Goal: Task Accomplishment & Management: Complete application form

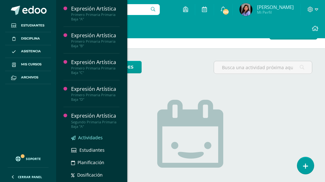
click at [94, 134] on link "Actividades" at bounding box center [95, 137] width 49 height 7
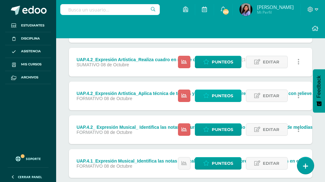
scroll to position [160, 0]
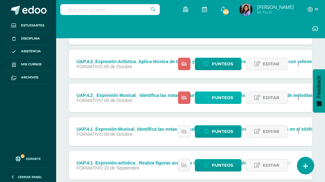
click at [218, 99] on span "Punteos" at bounding box center [222, 98] width 21 height 12
click at [235, 94] on link "Punteos" at bounding box center [218, 98] width 47 height 12
click at [221, 99] on span "Punteos" at bounding box center [222, 98] width 21 height 12
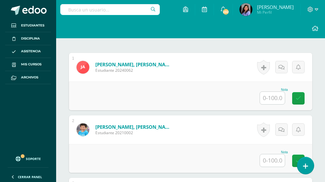
scroll to position [199, 0]
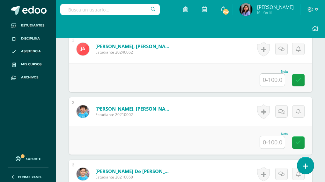
click at [279, 81] on input "text" at bounding box center [272, 80] width 25 height 12
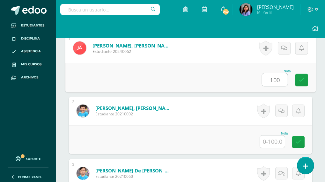
scroll to position [200, 0]
type input "100"
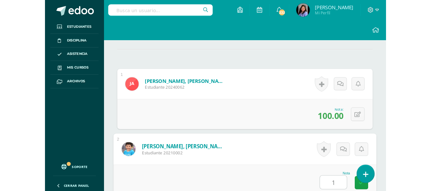
scroll to position [156, 0]
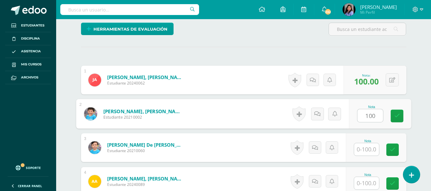
type input "100"
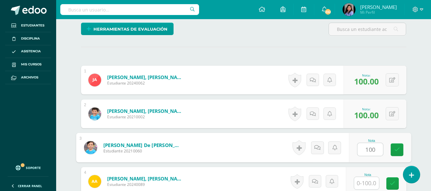
type input "100"
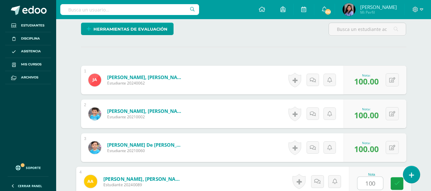
type input "100"
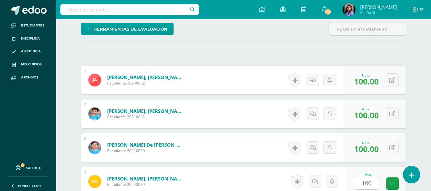
scroll to position [278, 0]
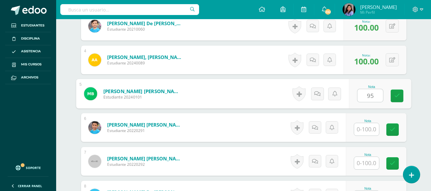
type input "95"
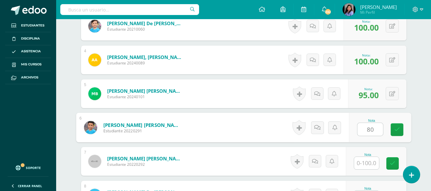
type input "80"
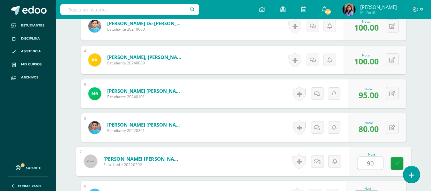
type input "90"
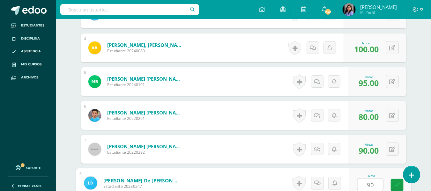
type input "90"
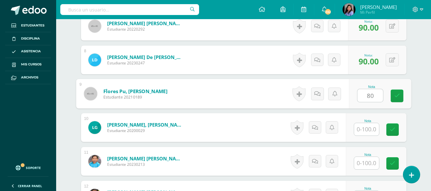
type input "80"
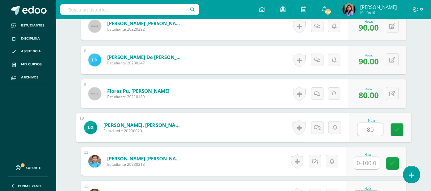
type input "80"
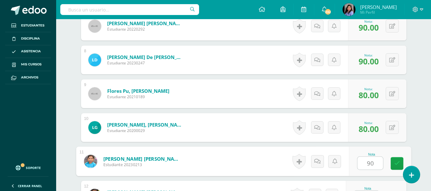
type input "90"
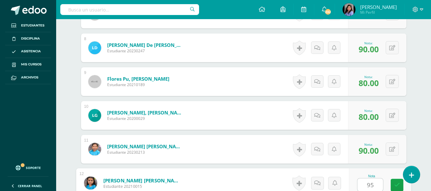
type input "95"
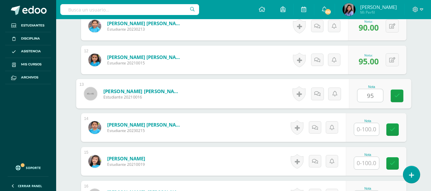
type input "95"
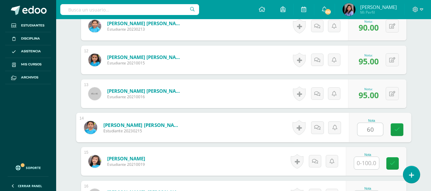
type input "60"
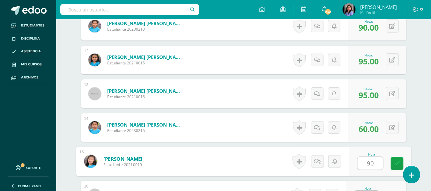
type input "90"
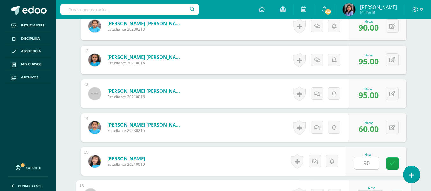
scroll to position [560, 0]
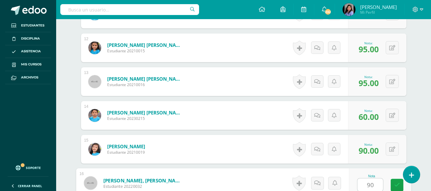
type input "90"
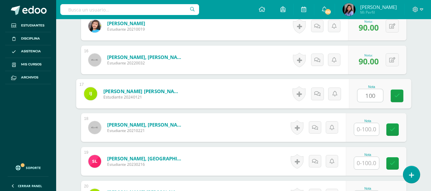
type input "100"
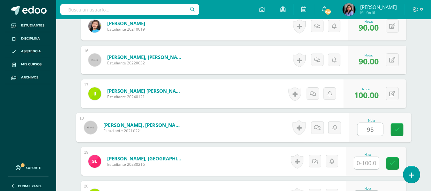
type input "95"
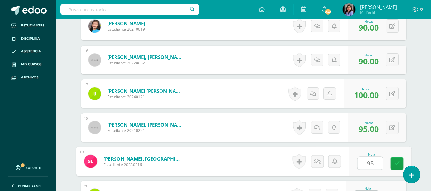
type input "95"
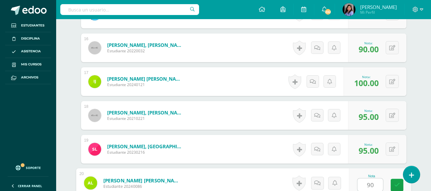
type input "90"
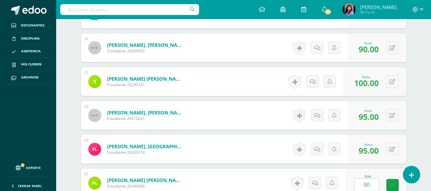
scroll to position [819, 0]
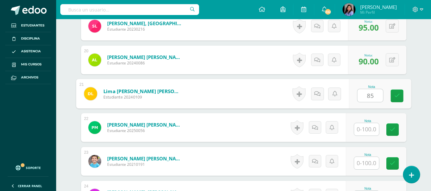
type input "85"
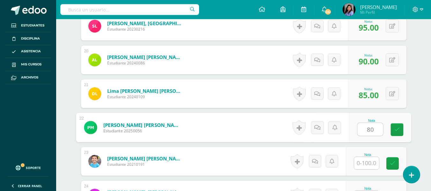
type input "80"
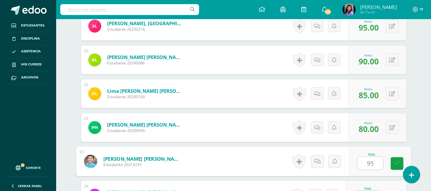
type input "95"
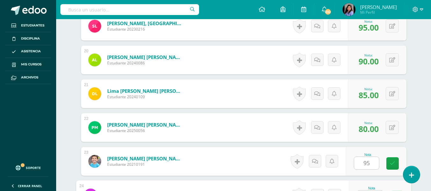
scroll to position [831, 0]
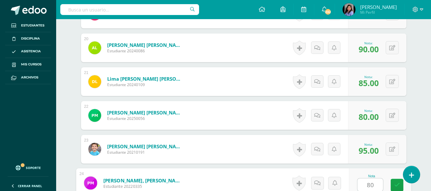
type input "80"
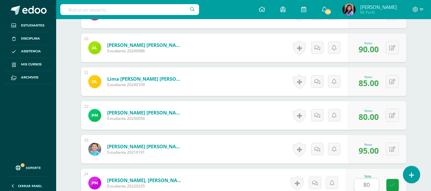
scroll to position [954, 0]
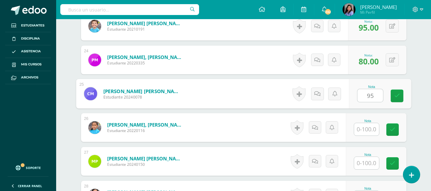
type input "95"
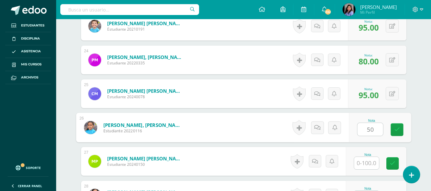
type input "50"
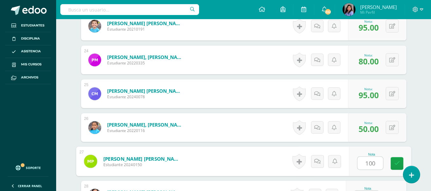
type input "100"
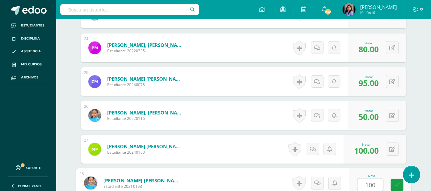
type input "100"
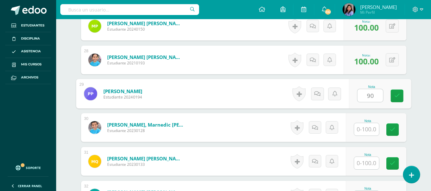
type input "90"
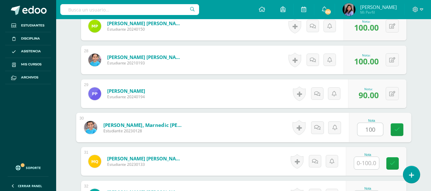
type input "100"
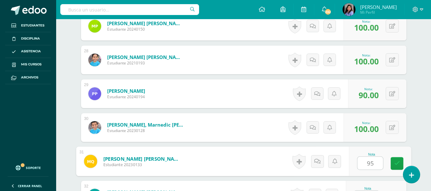
type input "95"
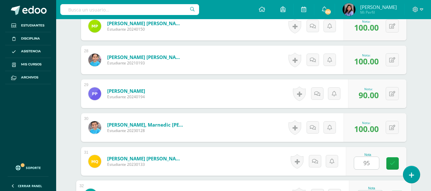
scroll to position [1102, 0]
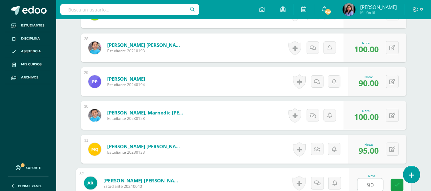
type input "90"
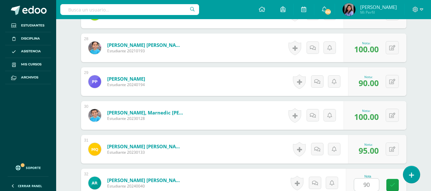
scroll to position [1225, 0]
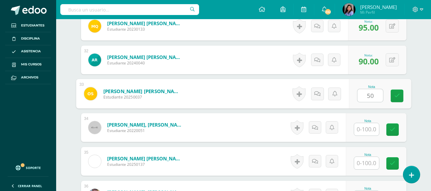
type input "50"
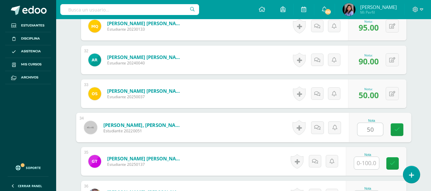
type input "50"
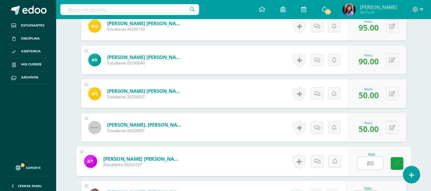
type input "80"
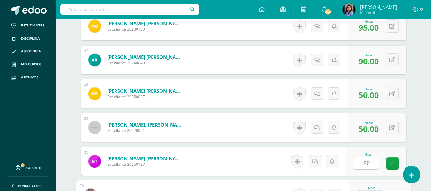
scroll to position [1237, 0]
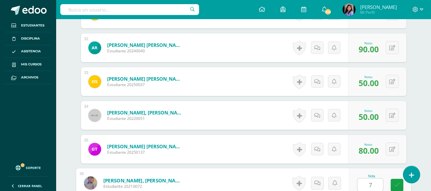
type input "70"
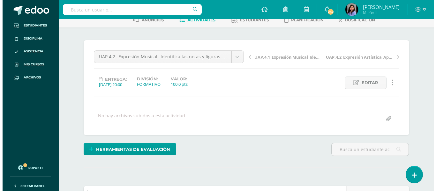
scroll to position [64, 0]
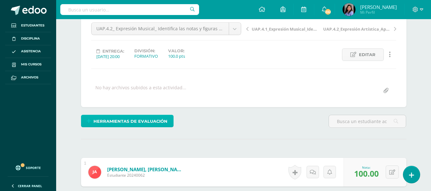
click at [131, 124] on span "Herramientas de evaluación" at bounding box center [130, 122] width 74 height 12
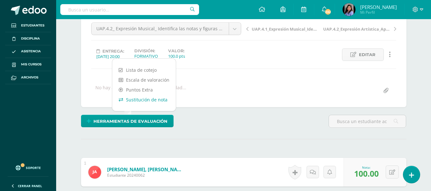
click at [149, 101] on link "Sustitución de nota" at bounding box center [143, 100] width 63 height 10
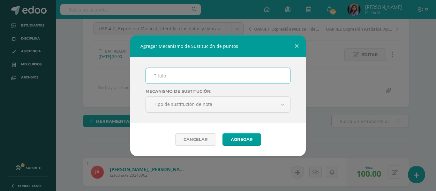
click at [178, 78] on input "text" at bounding box center [218, 76] width 144 height 16
type input "PMA"
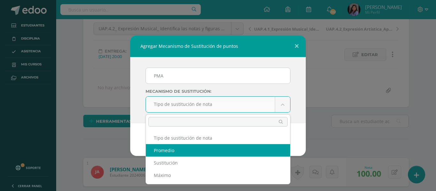
select select "average"
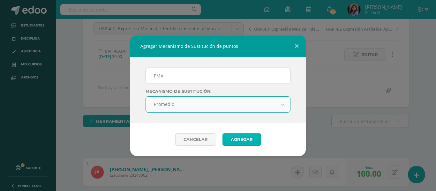
click at [233, 137] on button "Agregar" at bounding box center [241, 139] width 39 height 12
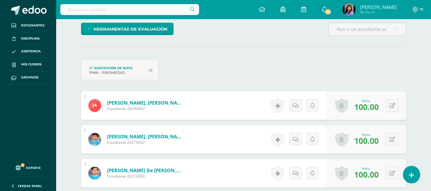
scroll to position [196, 0]
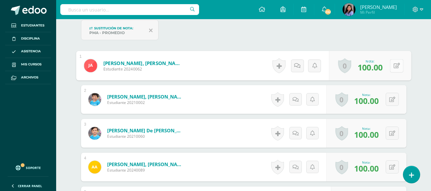
click at [393, 66] on icon at bounding box center [396, 65] width 6 height 5
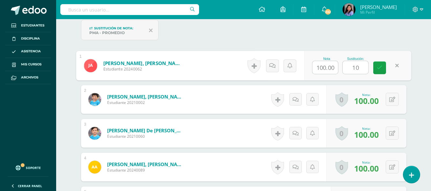
type input "100"
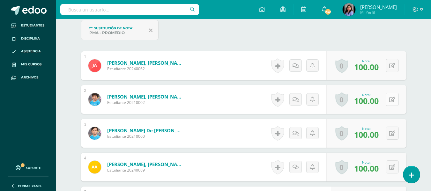
click at [393, 100] on icon at bounding box center [392, 99] width 6 height 5
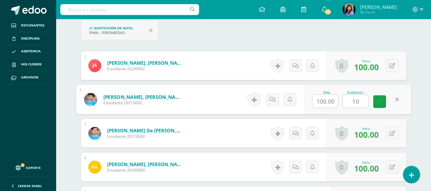
type input "100"
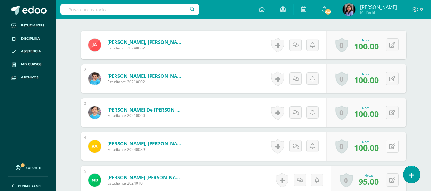
scroll to position [228, 0]
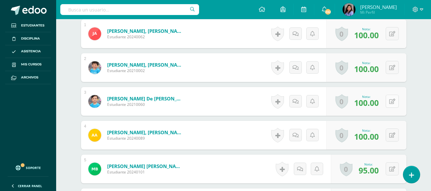
click at [391, 101] on button at bounding box center [392, 101] width 13 height 13
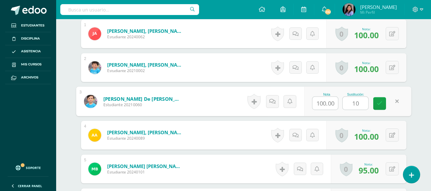
type input "100"
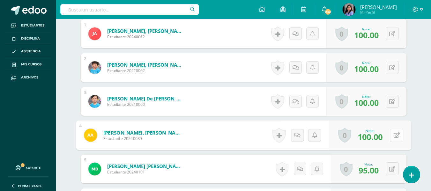
click at [394, 135] on icon at bounding box center [396, 134] width 6 height 5
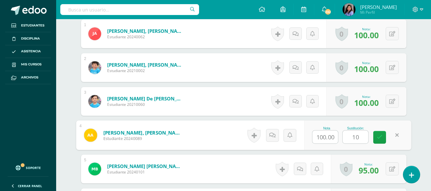
type input "100"
click at [383, 137] on link at bounding box center [379, 137] width 13 height 13
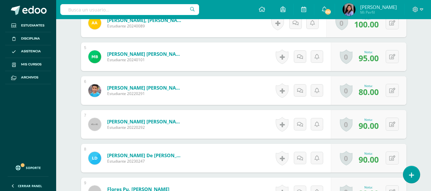
scroll to position [355, 0]
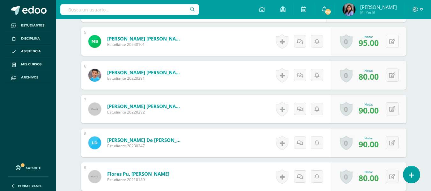
click at [394, 40] on icon at bounding box center [392, 41] width 6 height 5
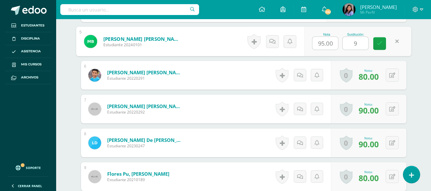
type input "95"
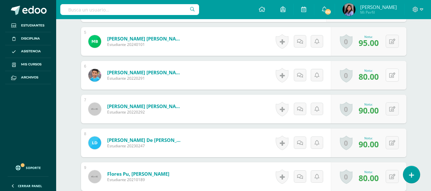
click at [393, 76] on icon at bounding box center [392, 75] width 6 height 5
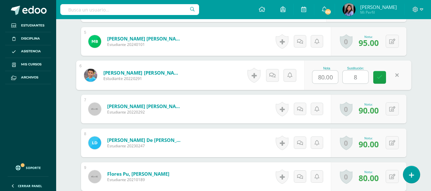
type input "80"
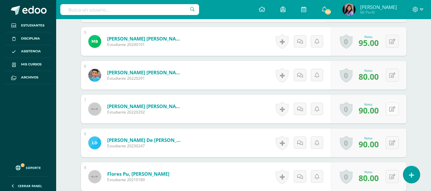
click at [391, 109] on button at bounding box center [392, 108] width 13 height 13
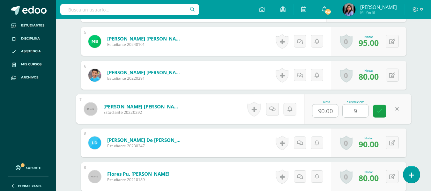
type input "90"
click at [382, 113] on link at bounding box center [379, 111] width 13 height 13
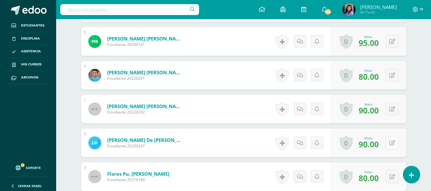
click at [394, 144] on icon at bounding box center [392, 142] width 6 height 5
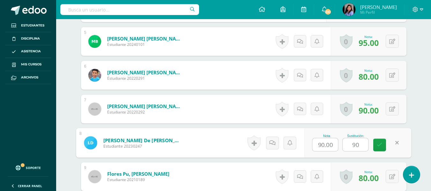
type input "90"
click at [370, 154] on div "Nota 90.00 Sustitución: 90" at bounding box center [357, 143] width 107 height 30
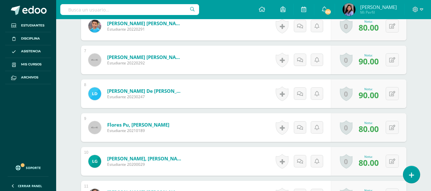
scroll to position [419, 0]
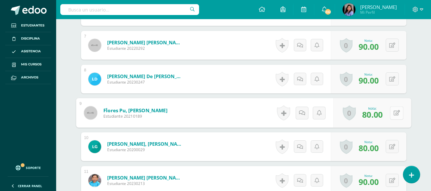
click at [391, 115] on button at bounding box center [396, 112] width 13 height 13
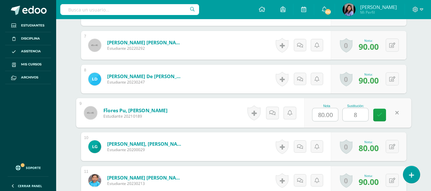
type input "80"
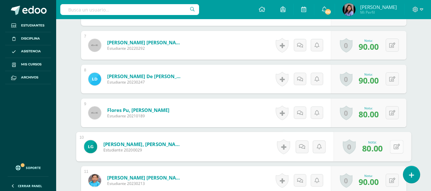
click at [391, 151] on button at bounding box center [396, 146] width 13 height 13
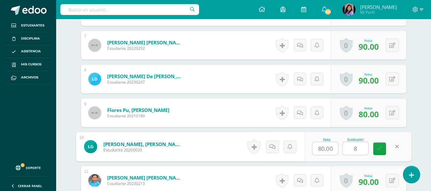
type input "80"
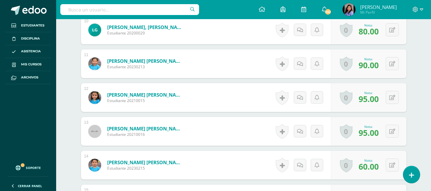
scroll to position [547, 0]
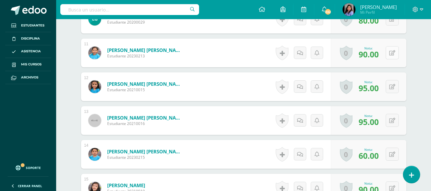
click at [392, 52] on icon at bounding box center [392, 52] width 6 height 5
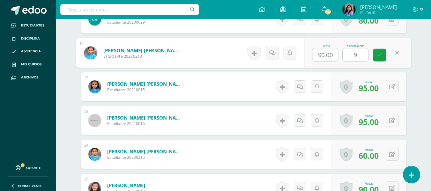
type input "90"
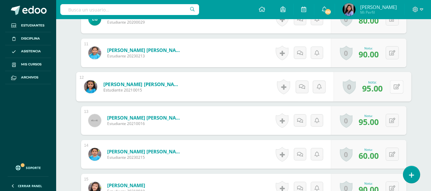
click at [391, 85] on button at bounding box center [396, 86] width 13 height 13
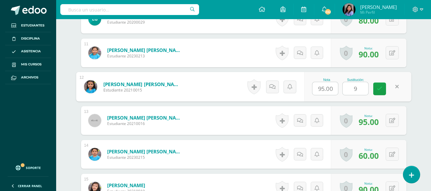
type input "95"
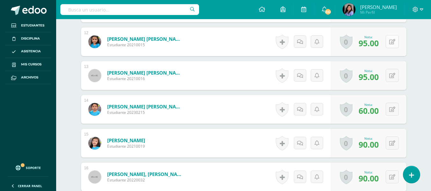
scroll to position [611, 0]
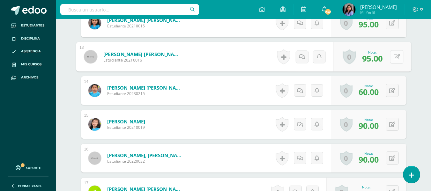
click at [390, 56] on button at bounding box center [396, 56] width 13 height 13
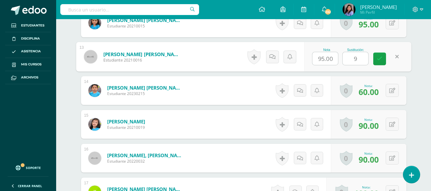
type input "95"
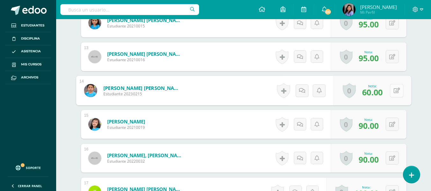
click at [390, 93] on button at bounding box center [396, 90] width 13 height 13
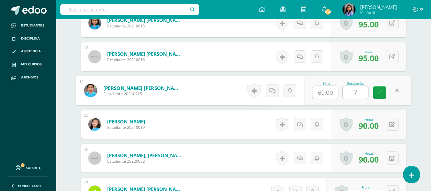
type input "70"
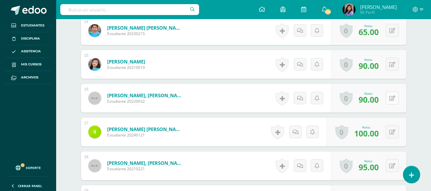
scroll to position [675, 0]
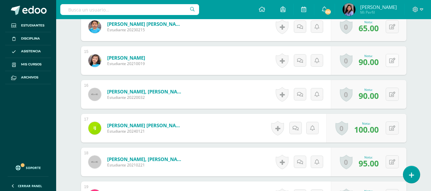
click at [391, 59] on button at bounding box center [392, 60] width 13 height 13
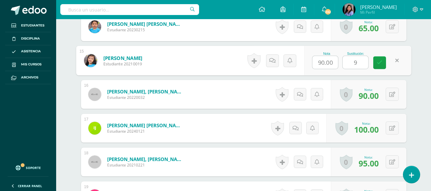
type input "90"
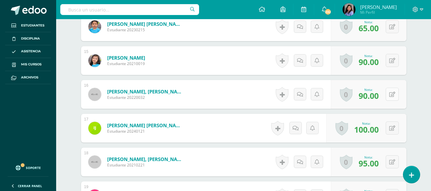
click at [394, 95] on icon at bounding box center [392, 94] width 6 height 5
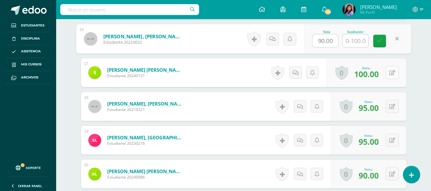
scroll to position [738, 0]
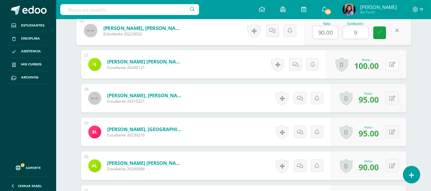
type input "90"
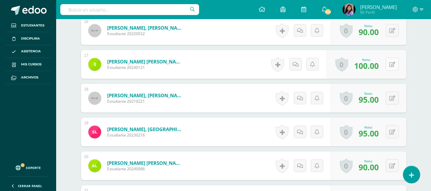
click at [392, 66] on button at bounding box center [392, 64] width 13 height 13
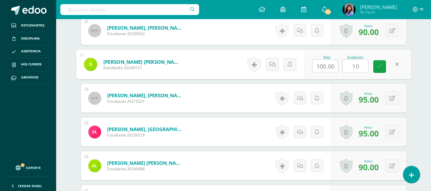
type input "100"
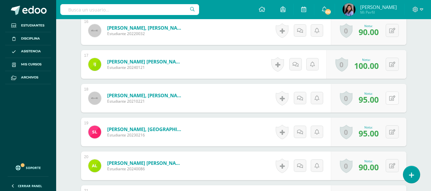
click at [395, 97] on button at bounding box center [392, 98] width 13 height 13
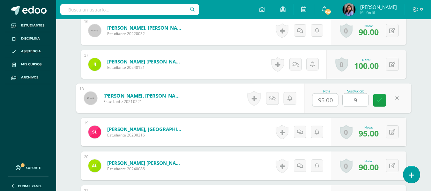
type input "95"
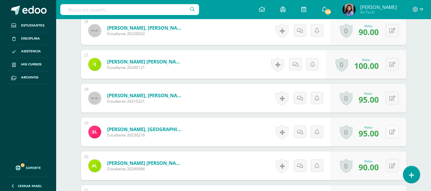
click at [389, 131] on div "0 Logros Logros obtenidos Aún no hay logros agregados Nota: 95.00" at bounding box center [369, 132] width 76 height 29
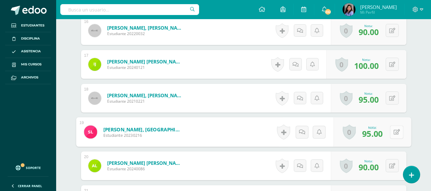
click at [393, 132] on icon at bounding box center [396, 131] width 6 height 5
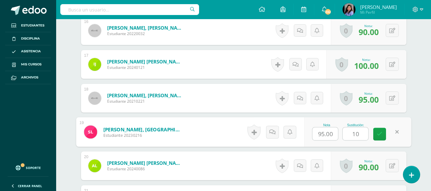
type input "100"
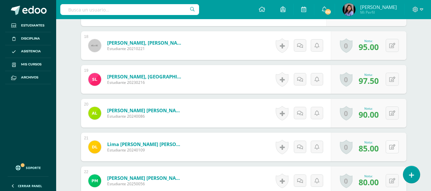
scroll to position [802, 0]
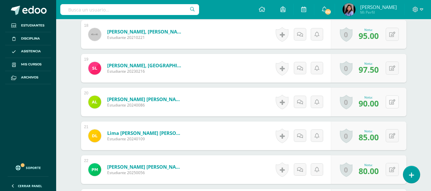
click at [392, 103] on button at bounding box center [392, 101] width 13 height 13
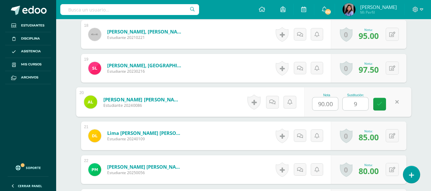
type input "95"
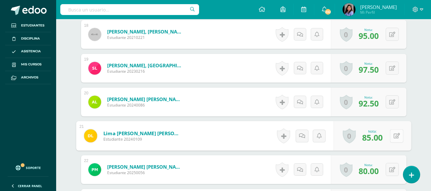
click at [391, 136] on button at bounding box center [396, 135] width 13 height 13
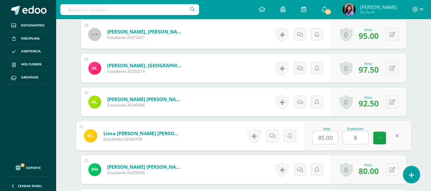
type input "85"
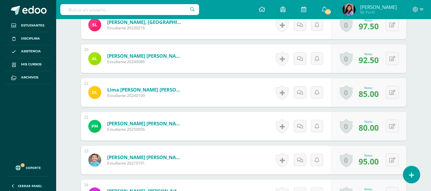
scroll to position [866, 0]
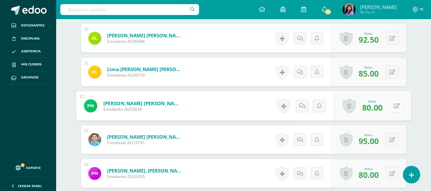
click at [395, 106] on button at bounding box center [396, 105] width 13 height 13
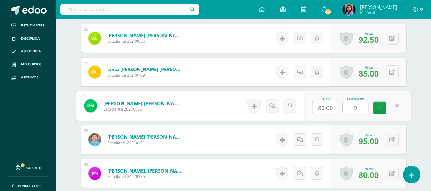
type input "90"
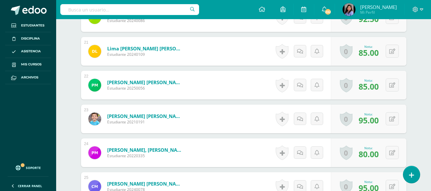
scroll to position [898, 0]
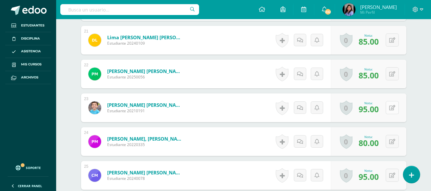
click at [391, 106] on button at bounding box center [392, 107] width 13 height 13
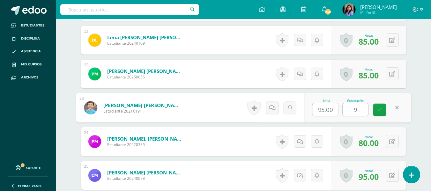
type input "95"
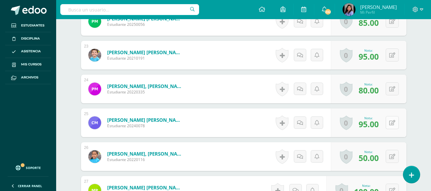
scroll to position [962, 0]
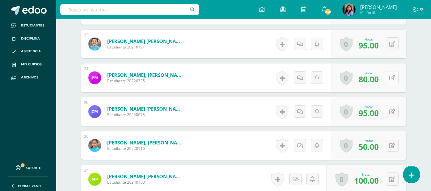
click at [392, 74] on button at bounding box center [392, 77] width 13 height 13
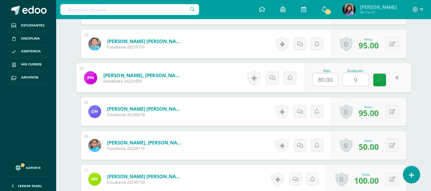
type input "90"
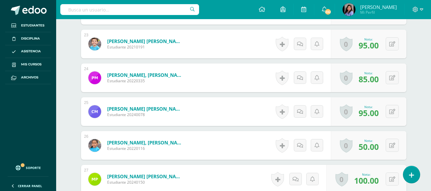
scroll to position [994, 0]
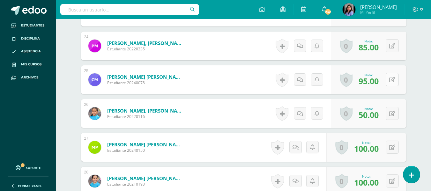
click at [392, 80] on button at bounding box center [392, 79] width 13 height 13
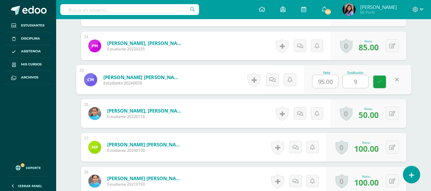
type input "95"
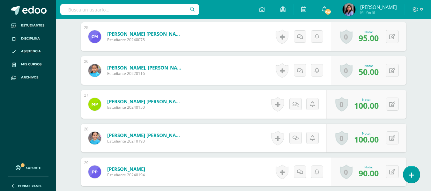
scroll to position [1057, 0]
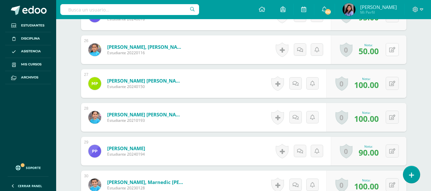
click at [396, 49] on button at bounding box center [392, 49] width 13 height 13
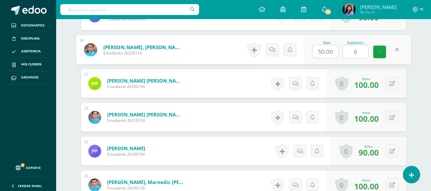
type input "60"
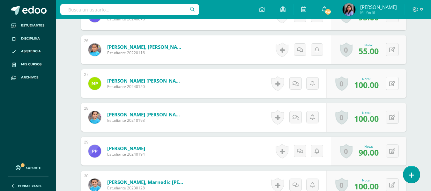
click at [391, 86] on button at bounding box center [392, 83] width 13 height 13
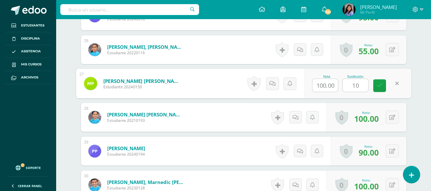
type input "100"
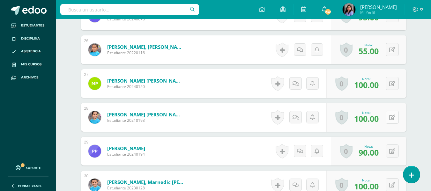
click at [396, 118] on button at bounding box center [392, 117] width 13 height 13
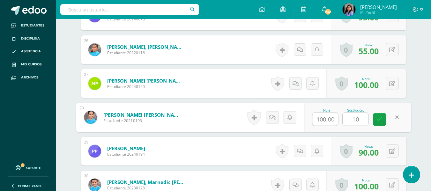
type input "100"
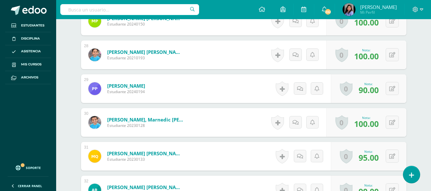
scroll to position [1121, 0]
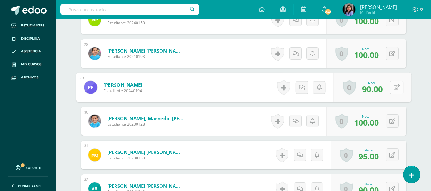
click at [390, 88] on button at bounding box center [396, 87] width 13 height 13
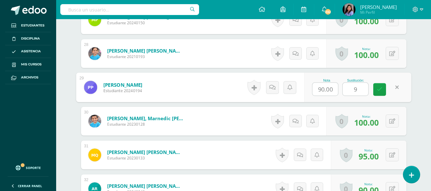
type input "90"
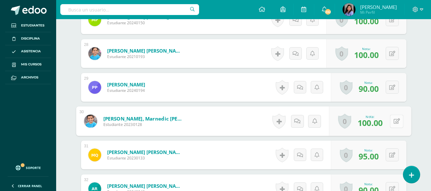
click at [392, 120] on button at bounding box center [396, 121] width 13 height 13
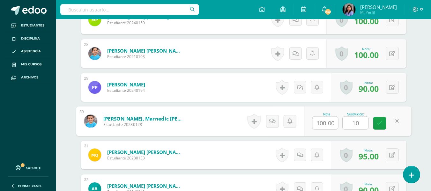
type input "100"
click at [379, 123] on icon at bounding box center [380, 123] width 6 height 5
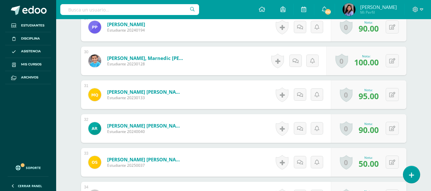
scroll to position [1185, 0]
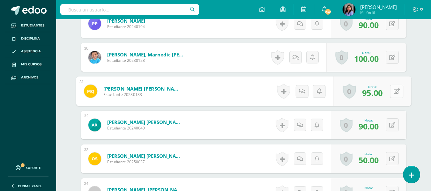
click at [389, 90] on div "0 Logros Logros obtenidos Aún no hay logros agregados Nota: 95.00" at bounding box center [372, 92] width 78 height 30
click at [397, 90] on icon at bounding box center [396, 90] width 6 height 5
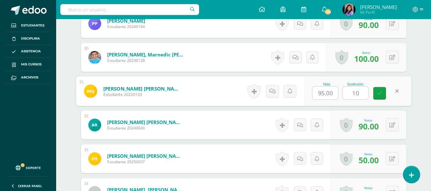
type input "100"
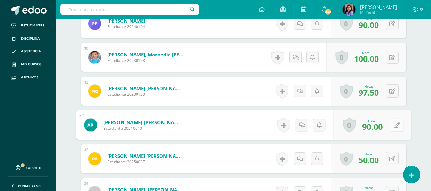
click at [393, 127] on button at bounding box center [396, 124] width 13 height 13
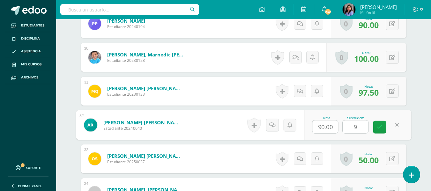
type input "95"
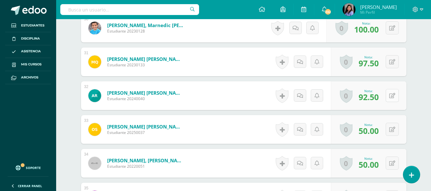
scroll to position [1249, 0]
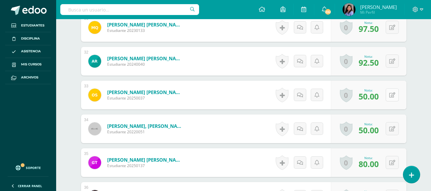
click at [391, 92] on button at bounding box center [392, 94] width 13 height 13
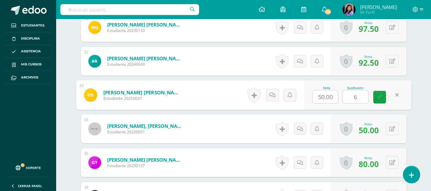
type input "60"
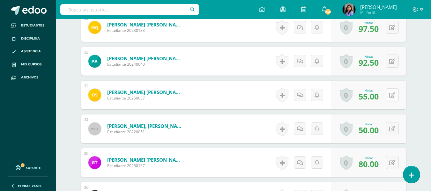
scroll to position [1281, 0]
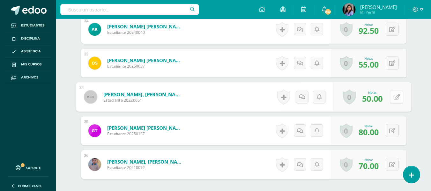
click at [393, 96] on icon at bounding box center [396, 96] width 6 height 5
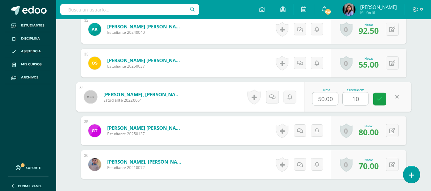
type input "100"
click at [376, 98] on link at bounding box center [379, 99] width 13 height 13
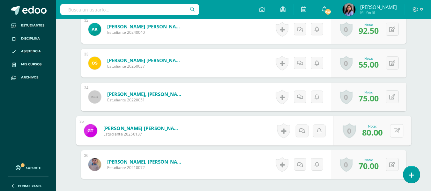
click at [394, 134] on button at bounding box center [396, 130] width 13 height 13
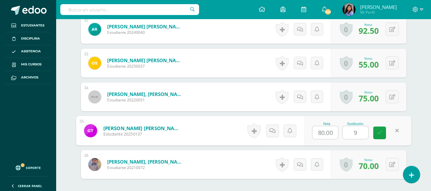
type input "90"
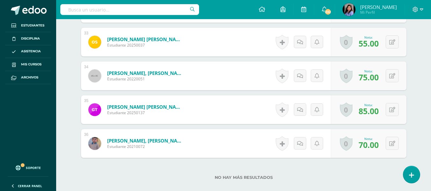
scroll to position [1313, 0]
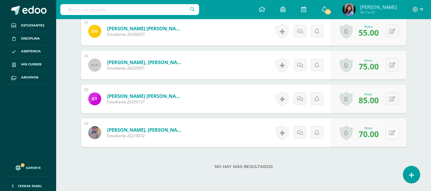
click at [394, 132] on icon at bounding box center [392, 132] width 6 height 5
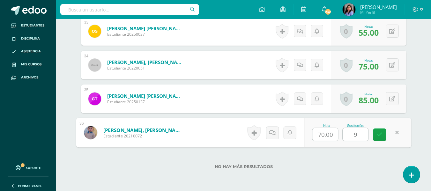
type input "90"
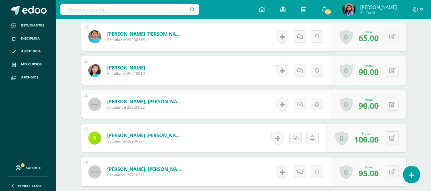
scroll to position [515, 0]
